Goal: Task Accomplishment & Management: Manage account settings

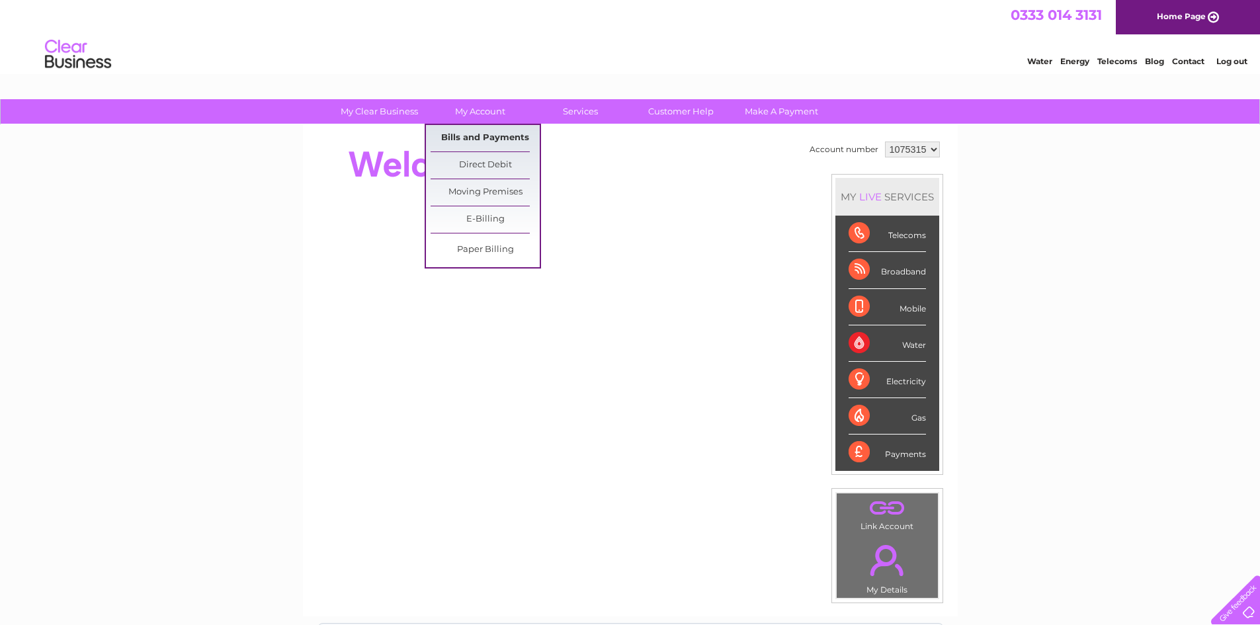
click at [481, 140] on link "Bills and Payments" at bounding box center [484, 138] width 109 height 26
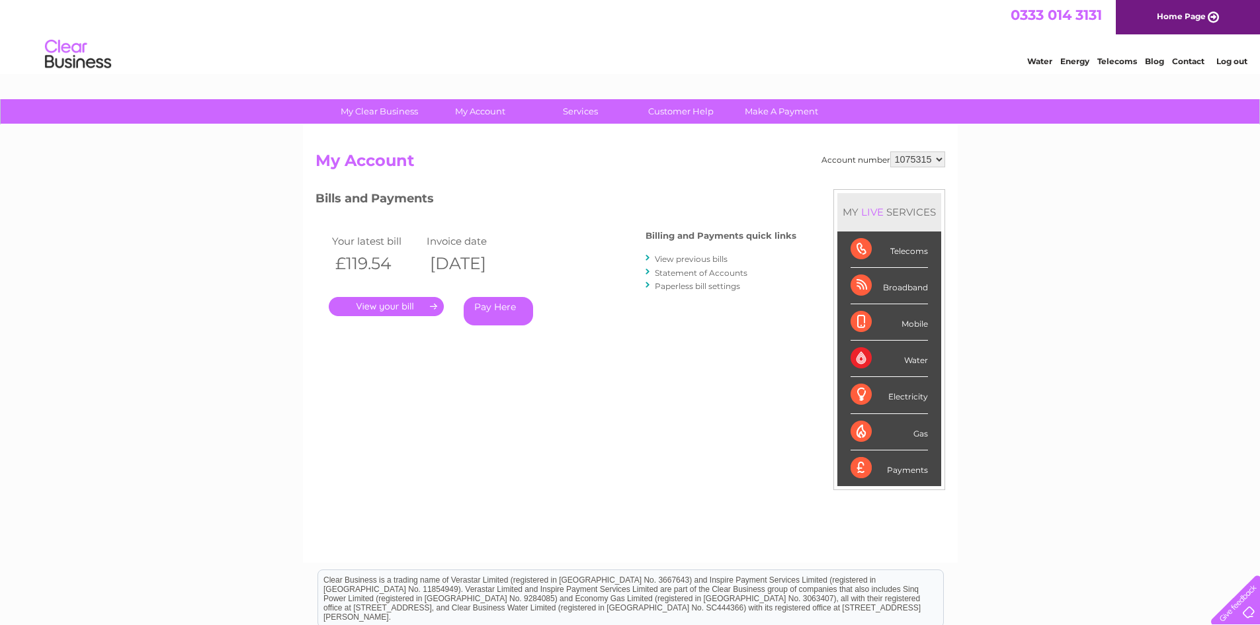
click at [374, 306] on link "." at bounding box center [386, 306] width 115 height 19
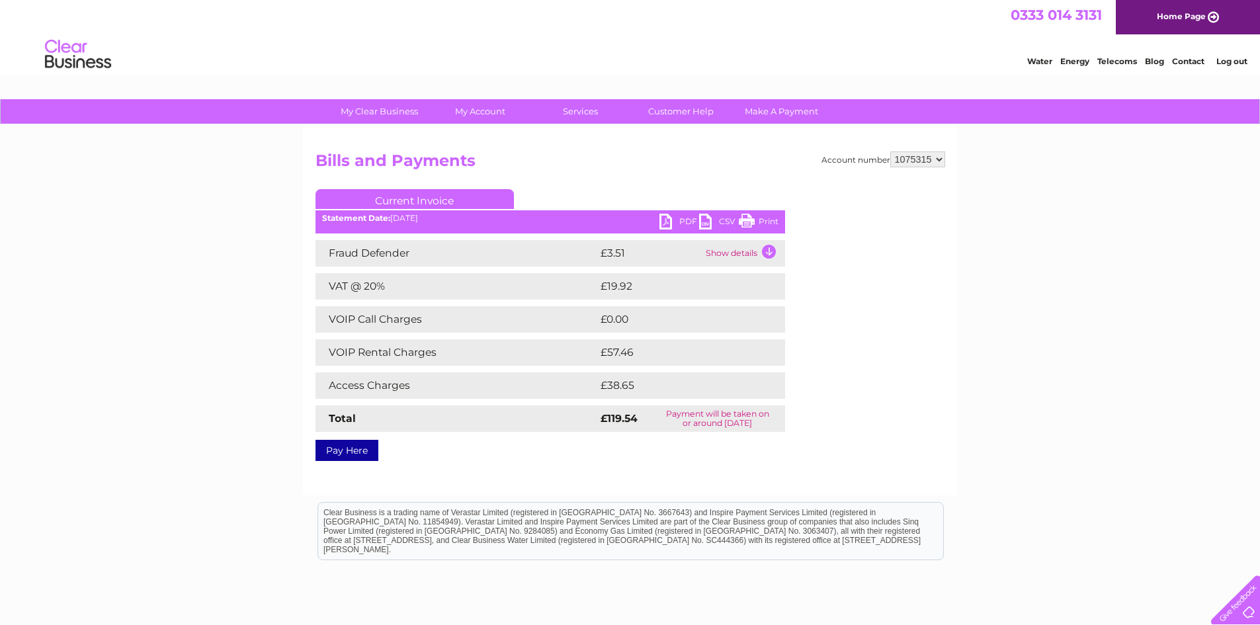
click at [663, 220] on link "PDF" at bounding box center [679, 223] width 40 height 19
